Goal: Browse casually: Explore the website without a specific task or goal

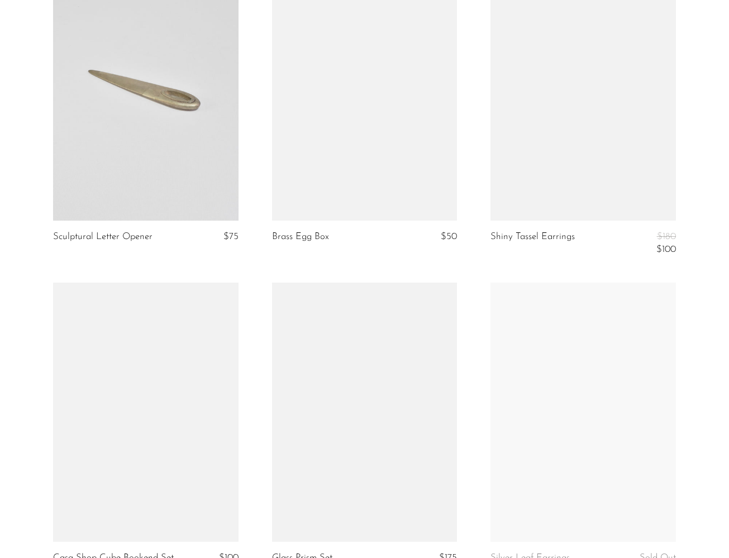
scroll to position [770, 0]
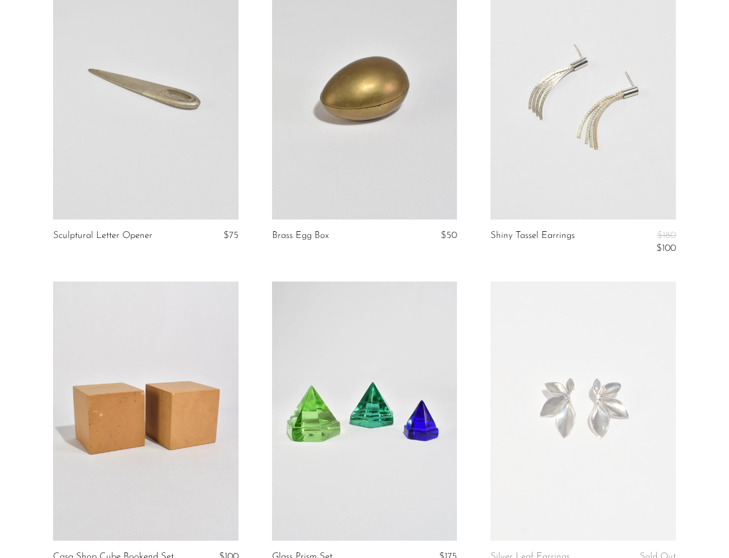
click at [687, 224] on article "Shiny Tassel Earrings $180 $100" at bounding box center [583, 120] width 219 height 321
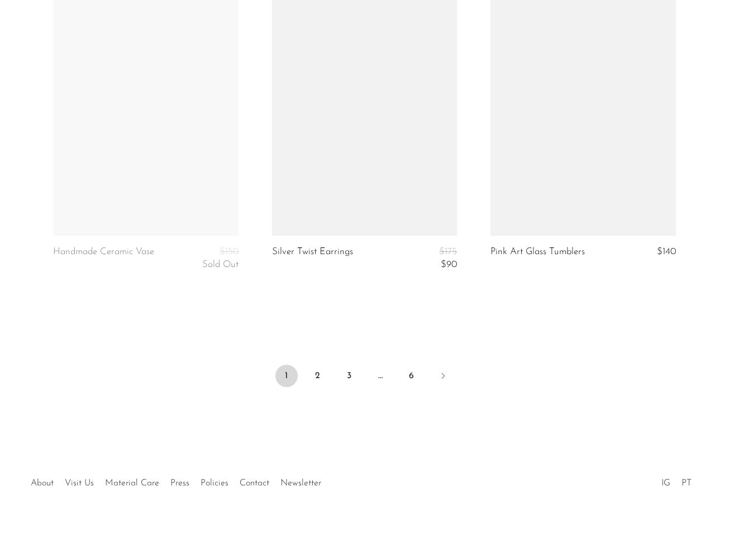
scroll to position [3633, 0]
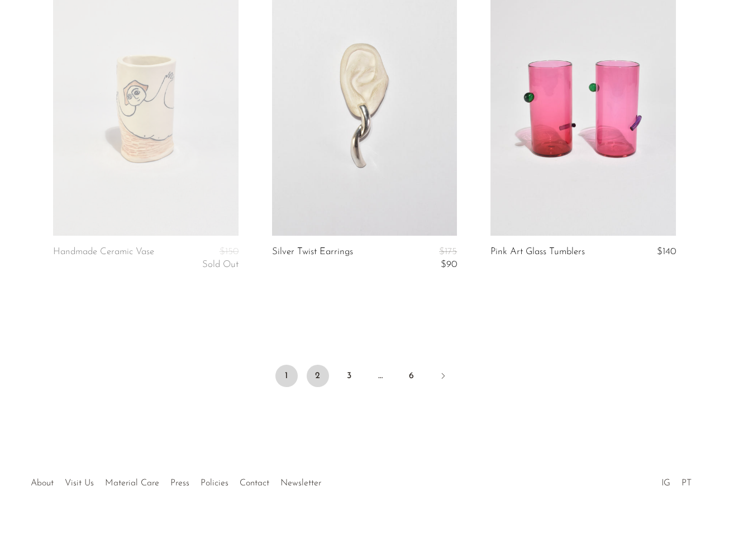
click at [321, 365] on link "2" at bounding box center [318, 376] width 22 height 22
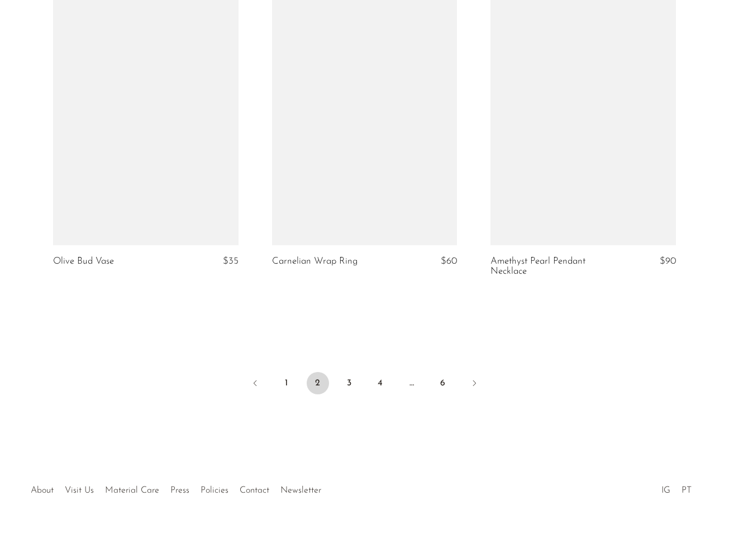
scroll to position [3634, 0]
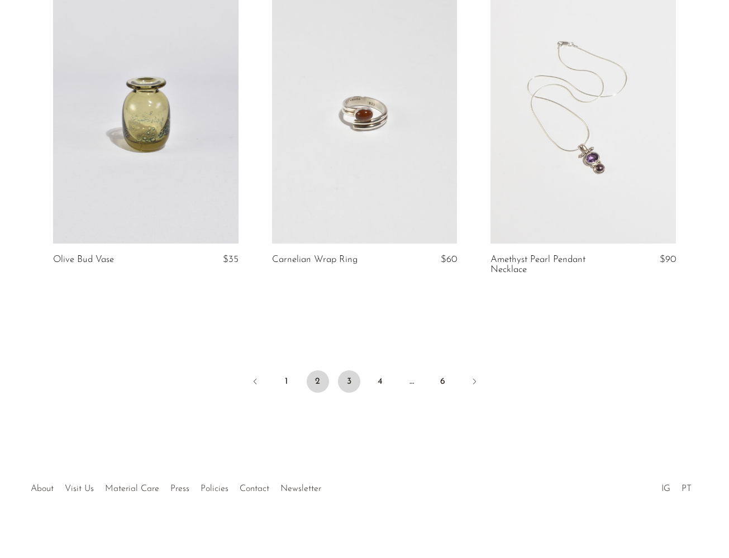
click at [344, 373] on link "3" at bounding box center [349, 382] width 22 height 22
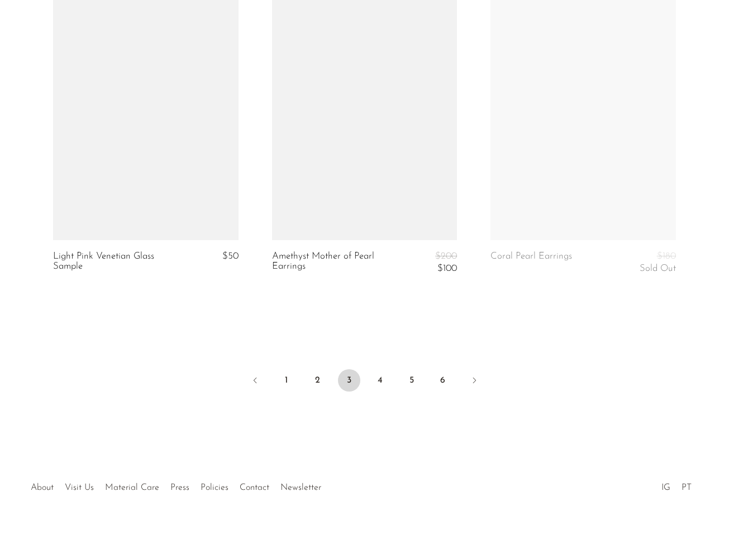
scroll to position [3605, 0]
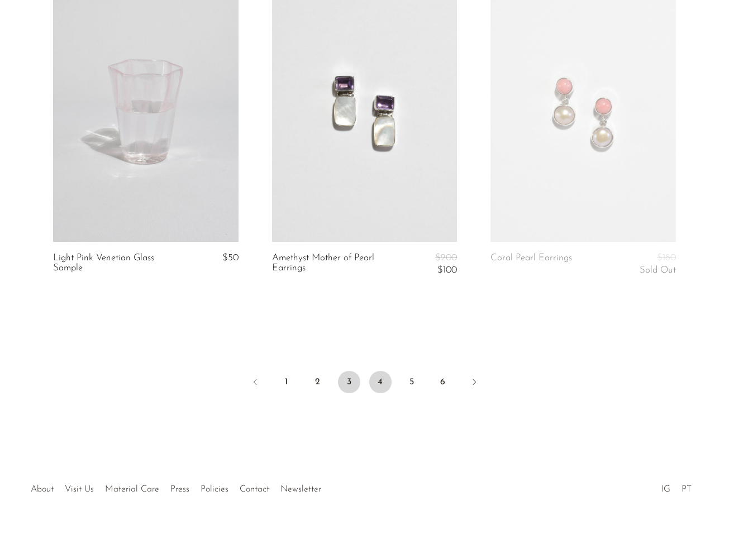
click at [379, 376] on link "4" at bounding box center [380, 382] width 22 height 22
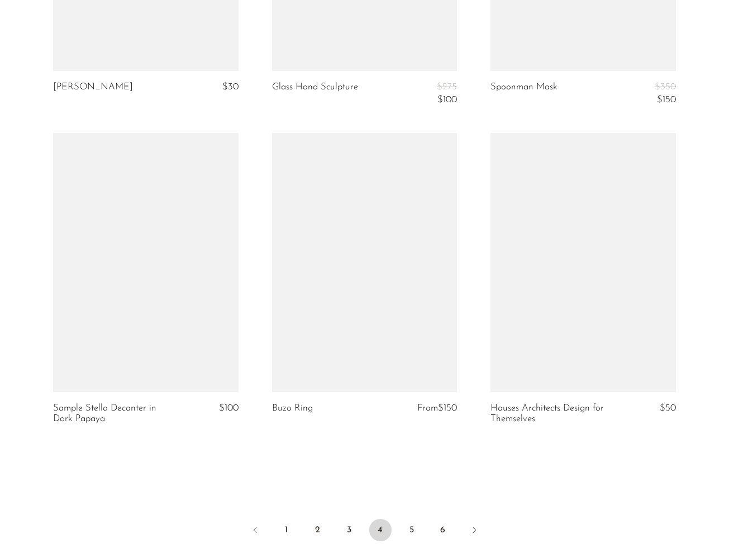
scroll to position [3525, 0]
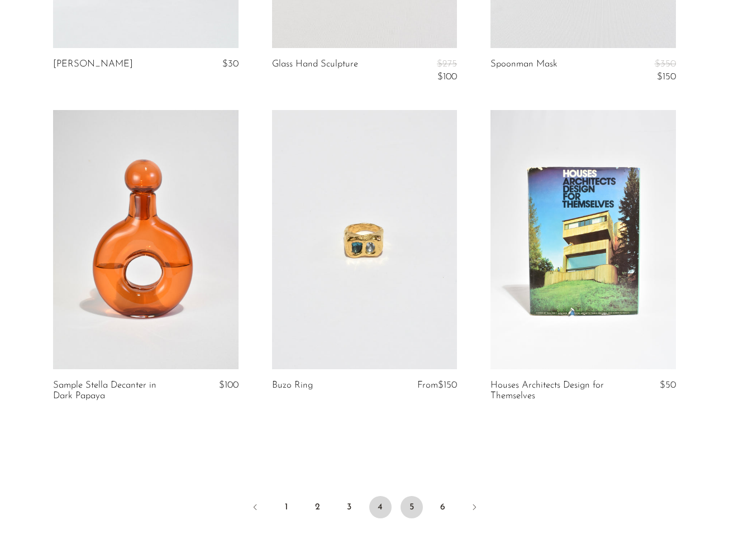
click at [406, 501] on link "5" at bounding box center [412, 507] width 22 height 22
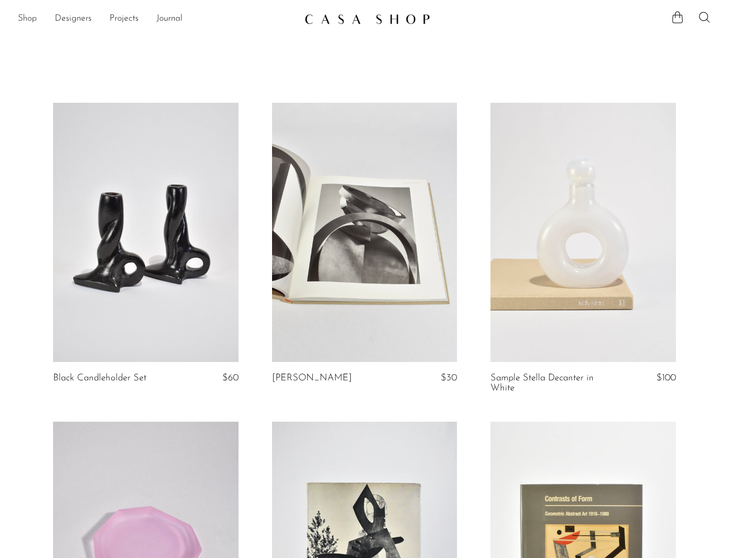
click at [29, 21] on link "Shop" at bounding box center [27, 19] width 19 height 15
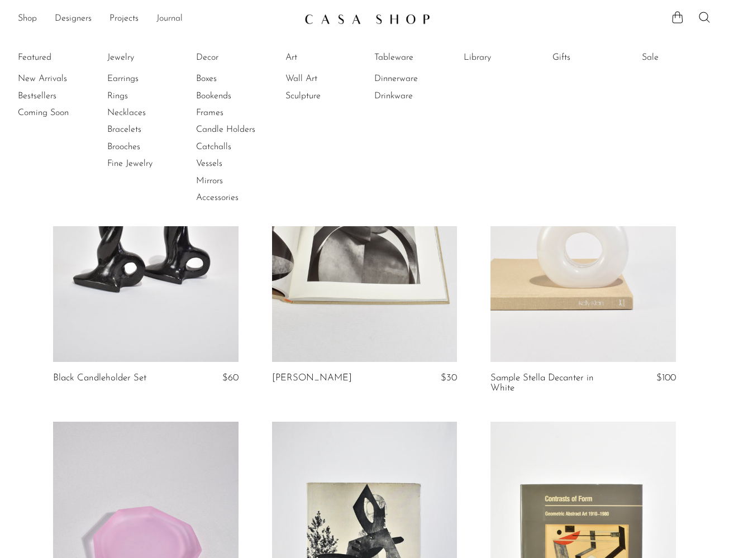
click at [168, 20] on link "Journal" at bounding box center [170, 19] width 26 height 15
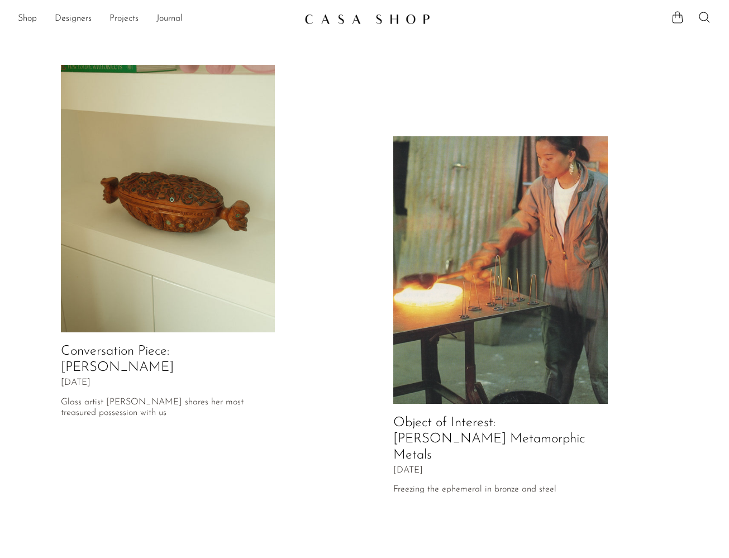
click at [126, 20] on link "Projects" at bounding box center [124, 19] width 29 height 15
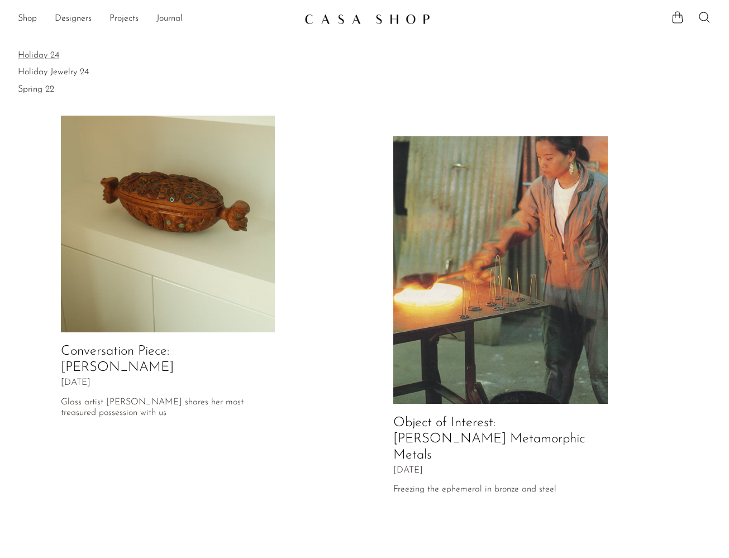
click at [40, 58] on link "Holiday 24" at bounding box center [365, 55] width 694 height 12
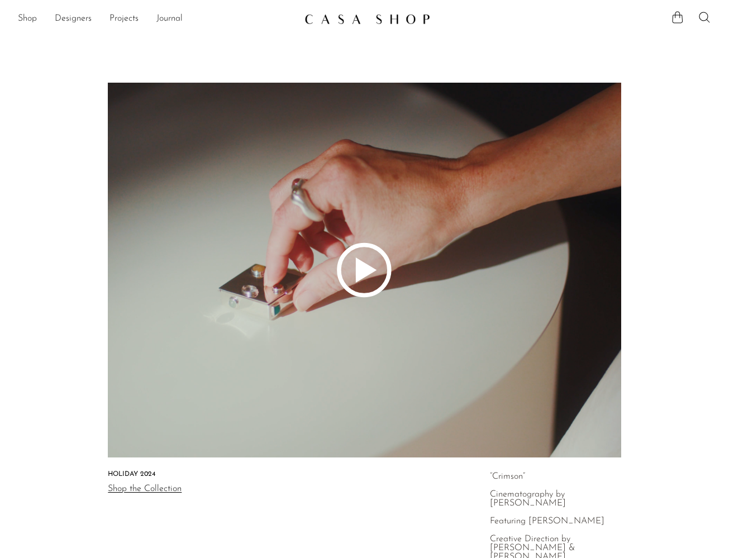
click at [361, 273] on polygon at bounding box center [367, 270] width 21 height 25
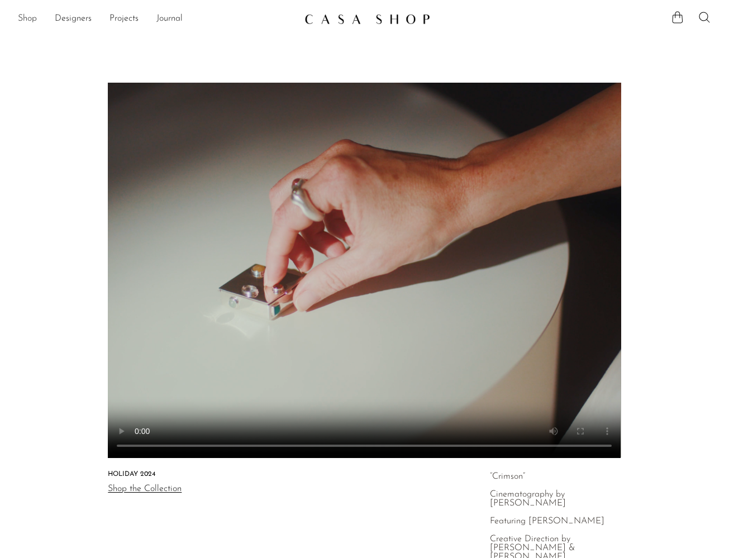
click at [29, 21] on link "Shop" at bounding box center [27, 19] width 19 height 15
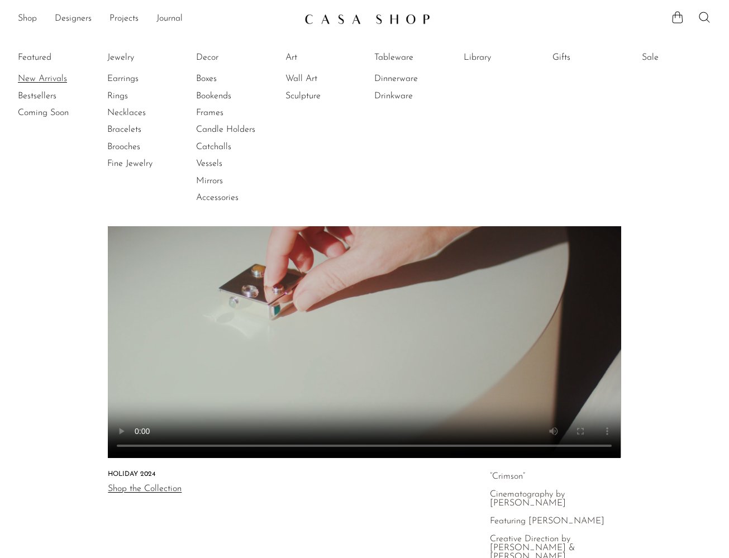
click at [54, 83] on link "New Arrivals" at bounding box center [60, 79] width 84 height 12
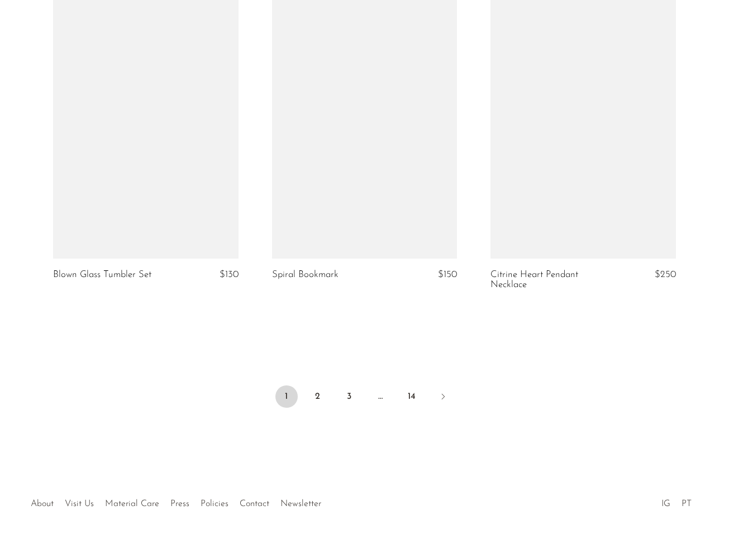
scroll to position [3544, 0]
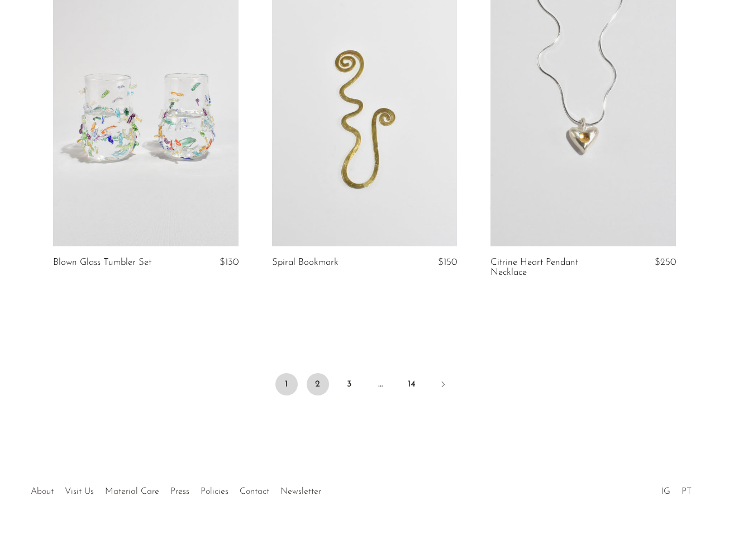
click at [319, 396] on link "2" at bounding box center [318, 384] width 22 height 22
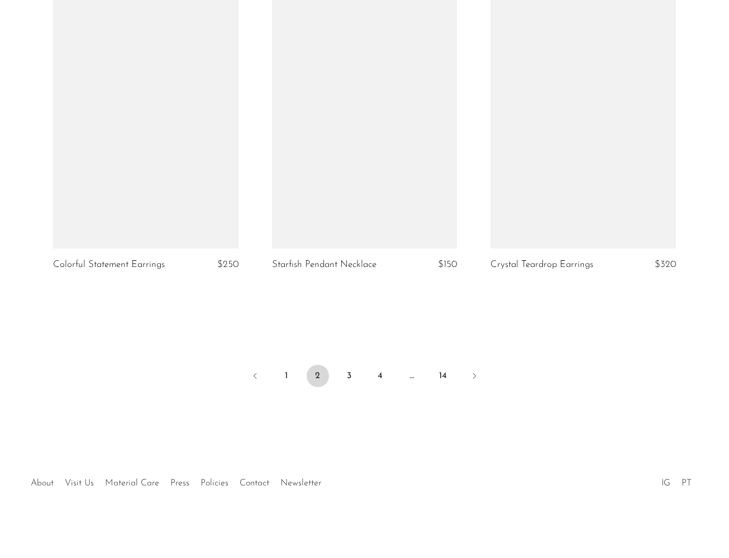
scroll to position [3547, 0]
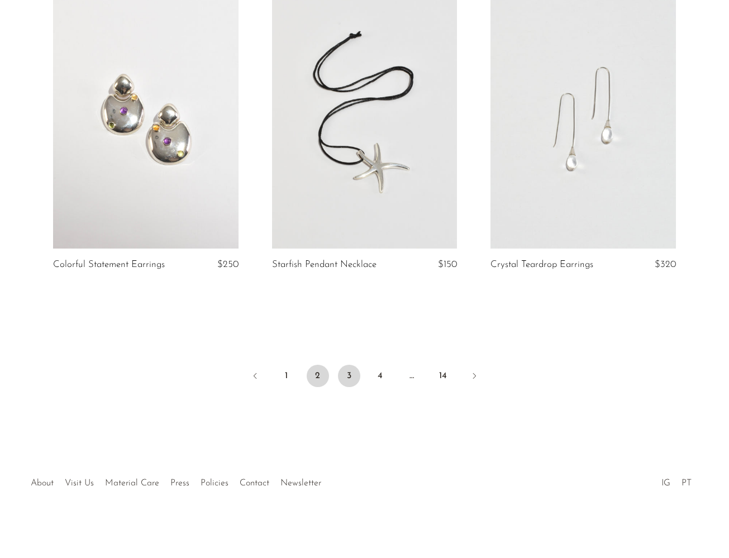
click at [350, 376] on link "3" at bounding box center [349, 376] width 22 height 22
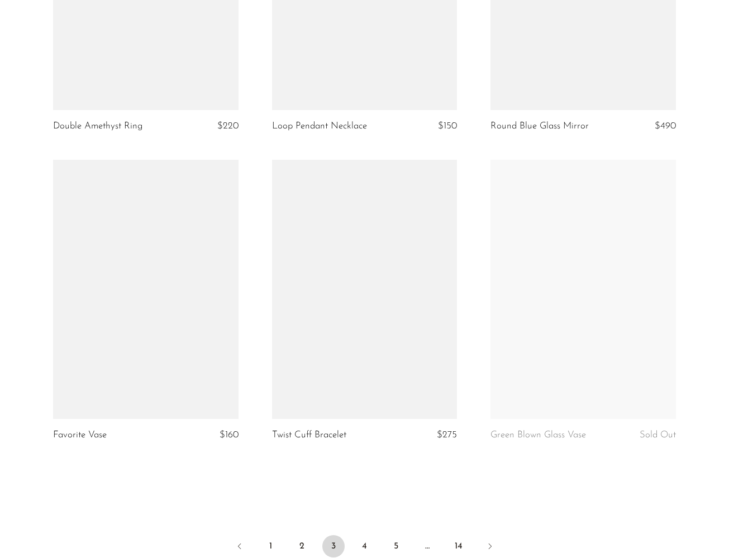
scroll to position [3380, 0]
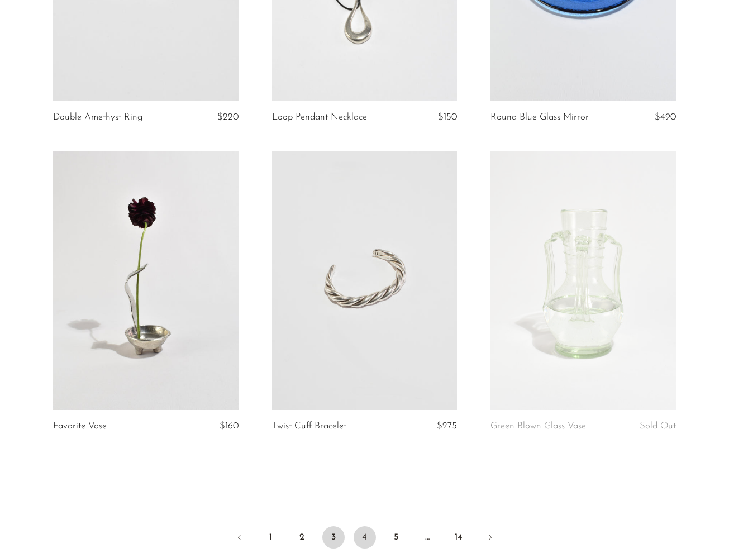
click at [361, 533] on link "4" at bounding box center [365, 538] width 22 height 22
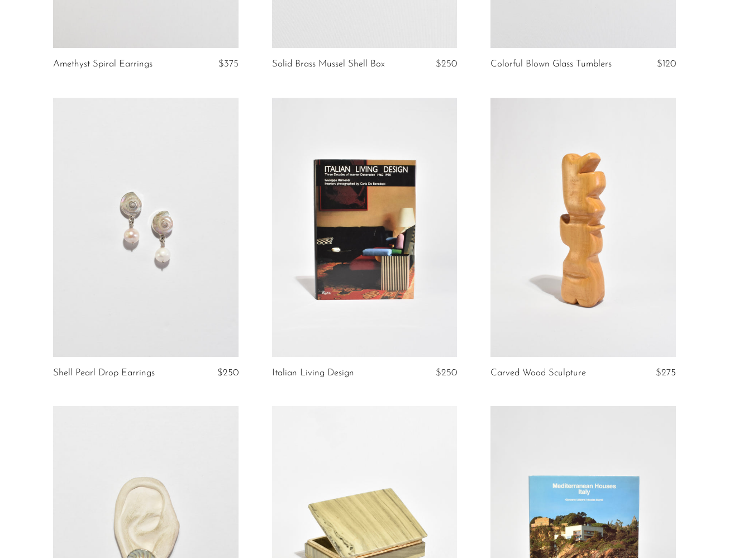
scroll to position [2821, 0]
